Goal: Find specific page/section: Find specific page/section

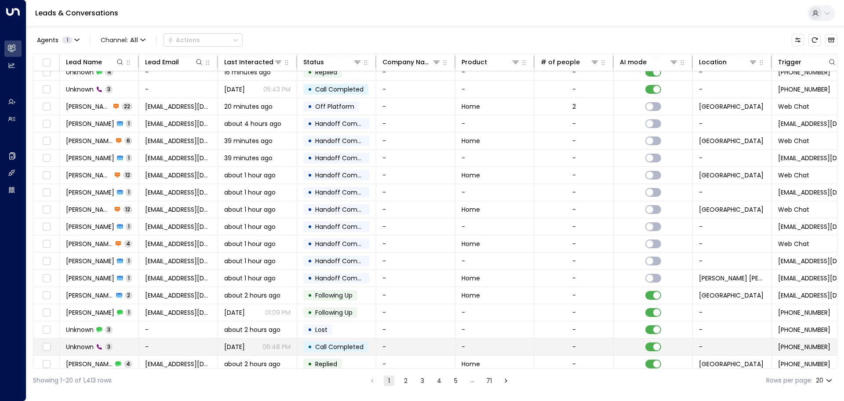
scroll to position [49, 0]
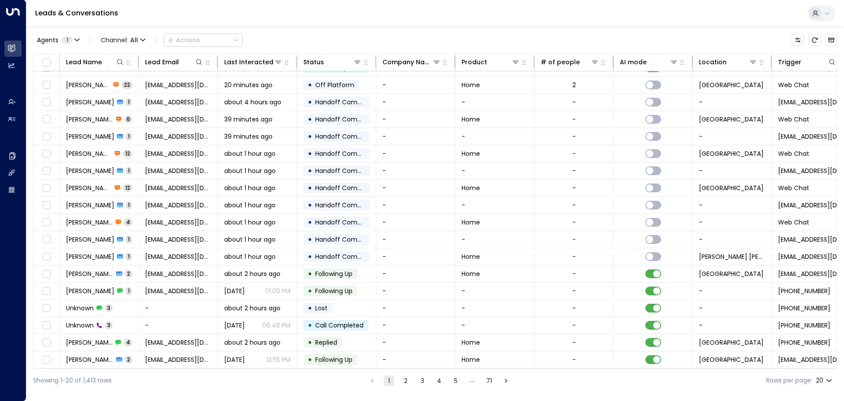
click at [407, 377] on button "2" at bounding box center [406, 380] width 11 height 11
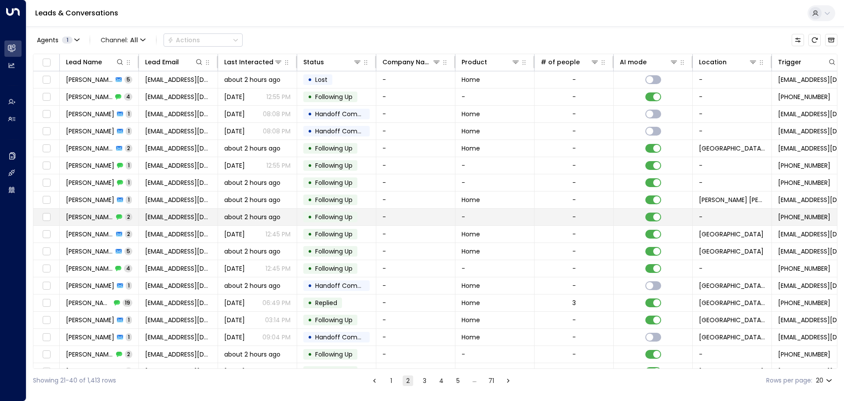
scroll to position [49, 0]
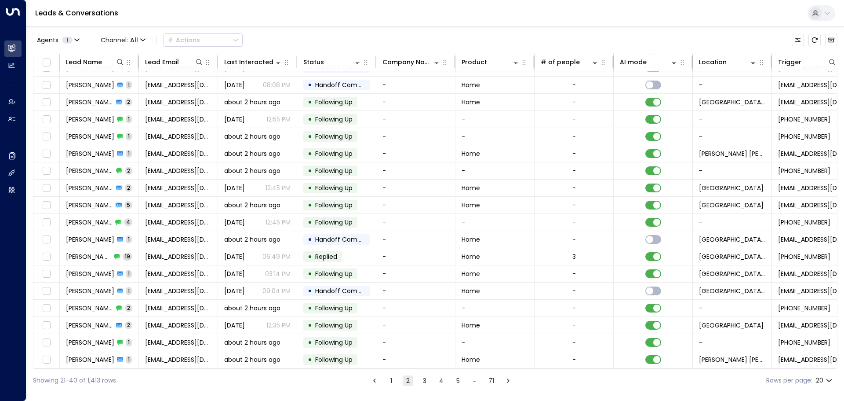
click at [433, 377] on ul "1 2 3 4 5 … 71" at bounding box center [441, 380] width 145 height 11
click at [427, 376] on button "3" at bounding box center [424, 380] width 11 height 11
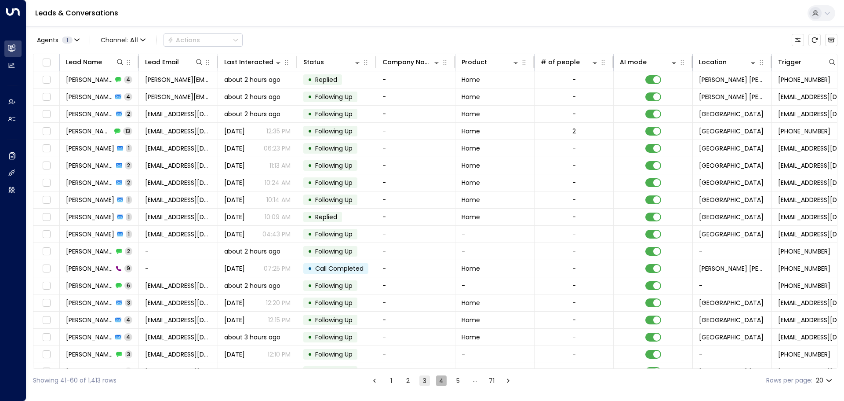
click at [439, 382] on button "4" at bounding box center [441, 380] width 11 height 11
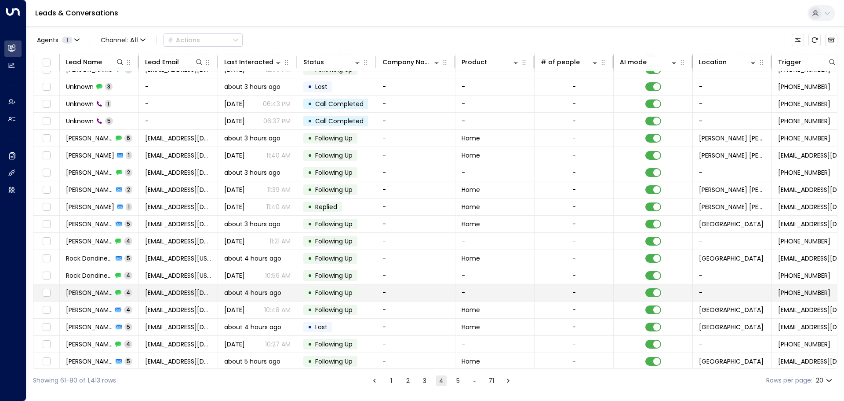
scroll to position [49, 0]
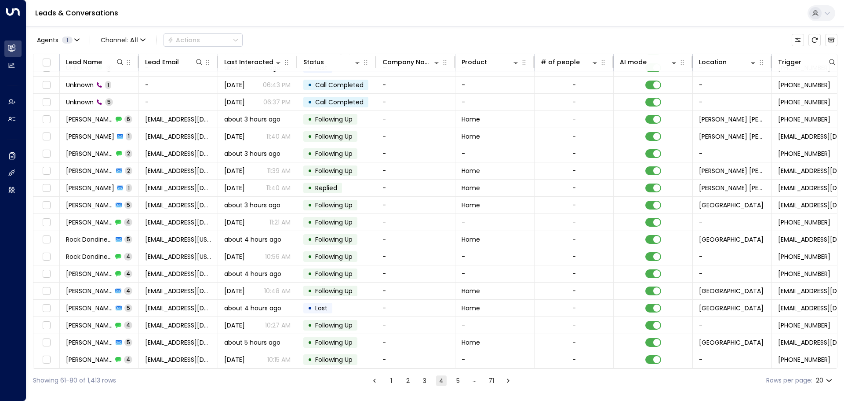
click at [455, 379] on button "5" at bounding box center [458, 380] width 11 height 11
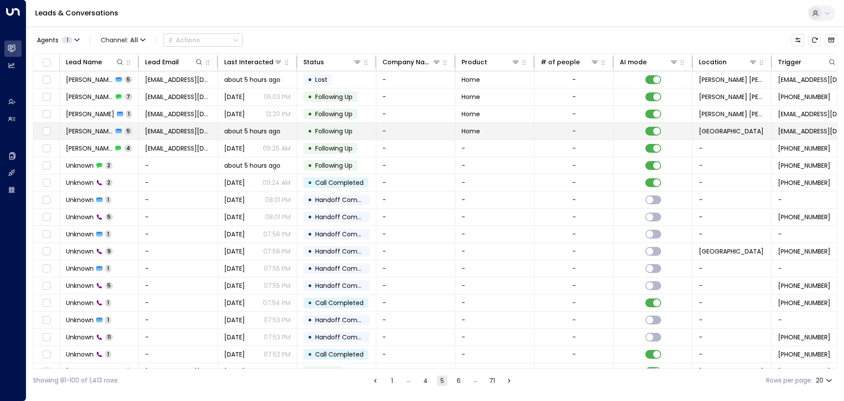
click at [86, 134] on span "[PERSON_NAME]" at bounding box center [89, 131] width 47 height 9
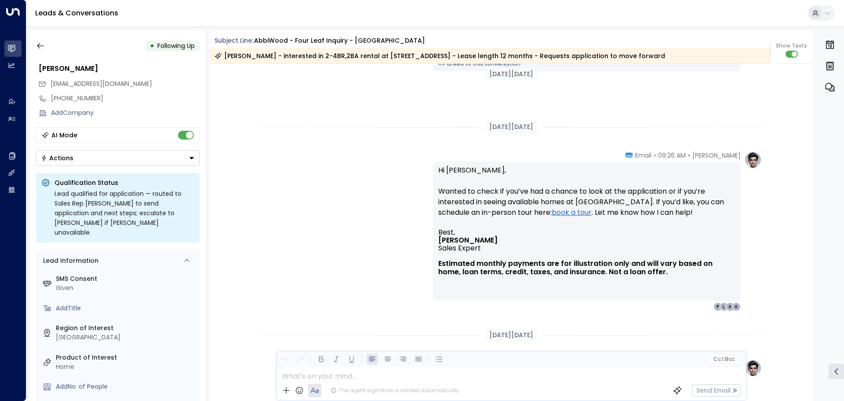
scroll to position [1185, 0]
